Goal: Transaction & Acquisition: Purchase product/service

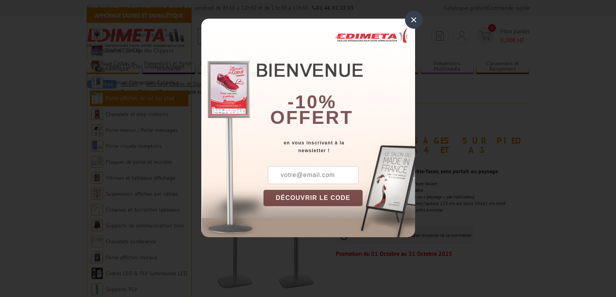
scroll to position [155, 0]
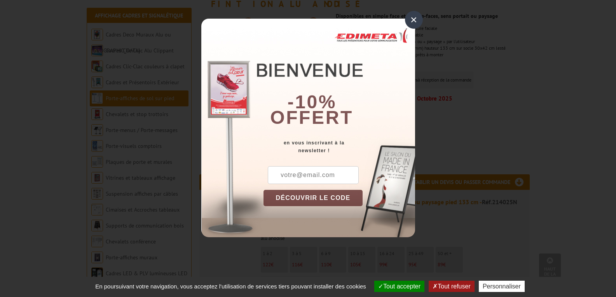
click at [410, 19] on div "×" at bounding box center [414, 20] width 18 height 18
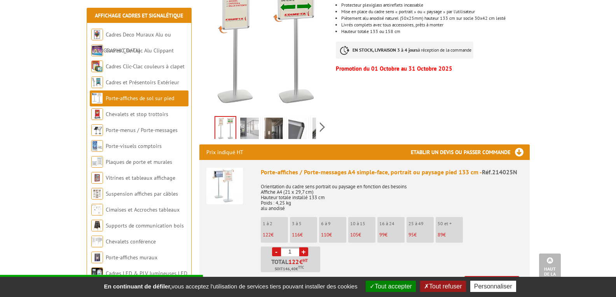
scroll to position [233, 0]
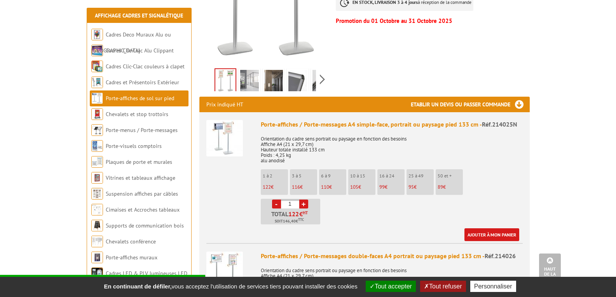
click at [308, 199] on li "- 1 + Total 122 € HT Soit 146,40 € TTC" at bounding box center [290, 212] width 59 height 26
click at [305, 200] on link "+" at bounding box center [303, 204] width 9 height 9
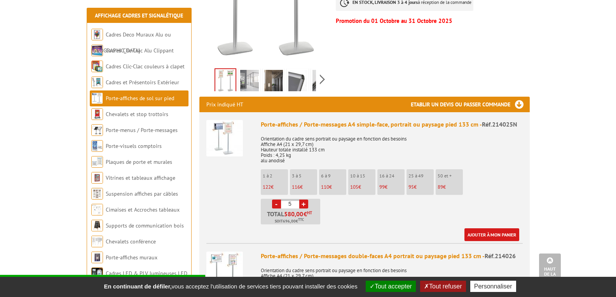
click at [305, 200] on link "+" at bounding box center [303, 204] width 9 height 9
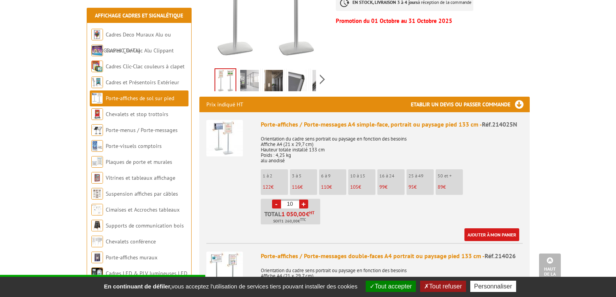
click at [305, 200] on link "+" at bounding box center [303, 204] width 9 height 9
type input "12"
